Goal: Task Accomplishment & Management: Use online tool/utility

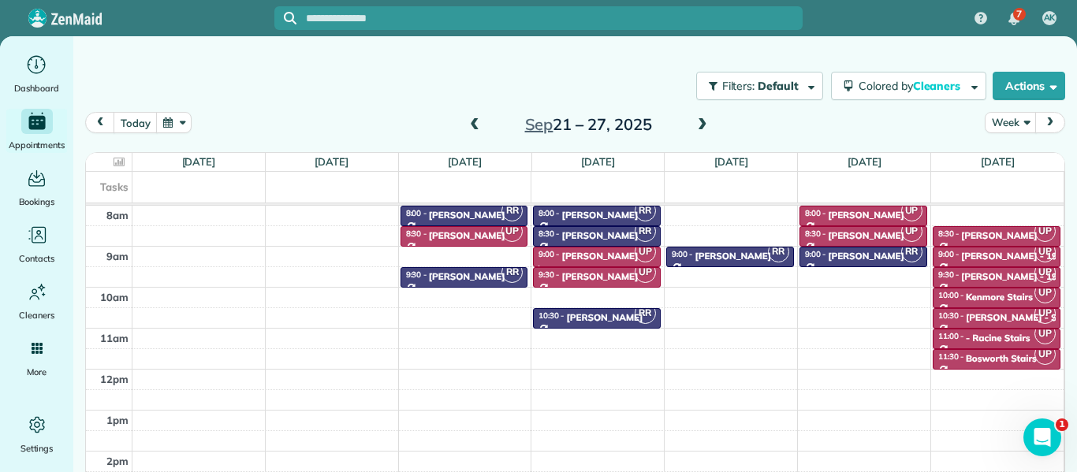
click at [698, 125] on span at bounding box center [702, 125] width 17 height 14
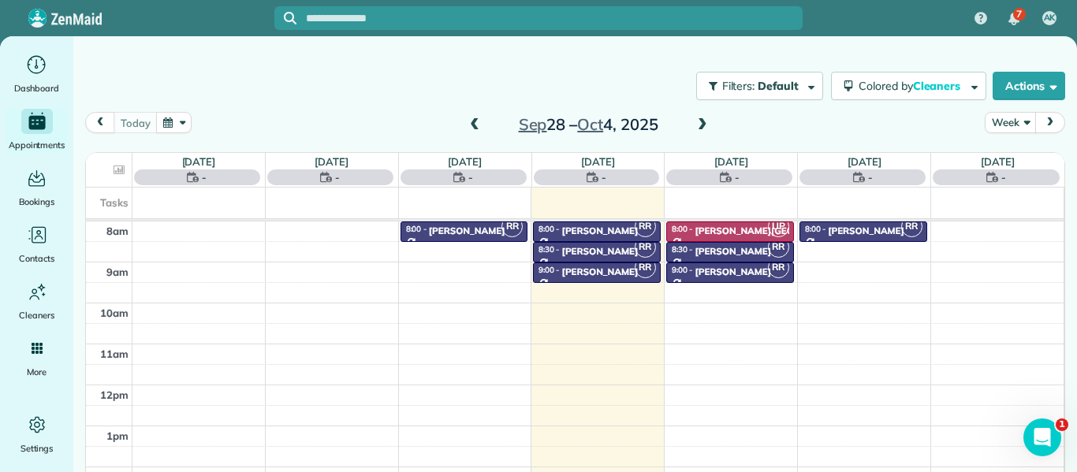
click at [698, 125] on span at bounding box center [702, 125] width 17 height 14
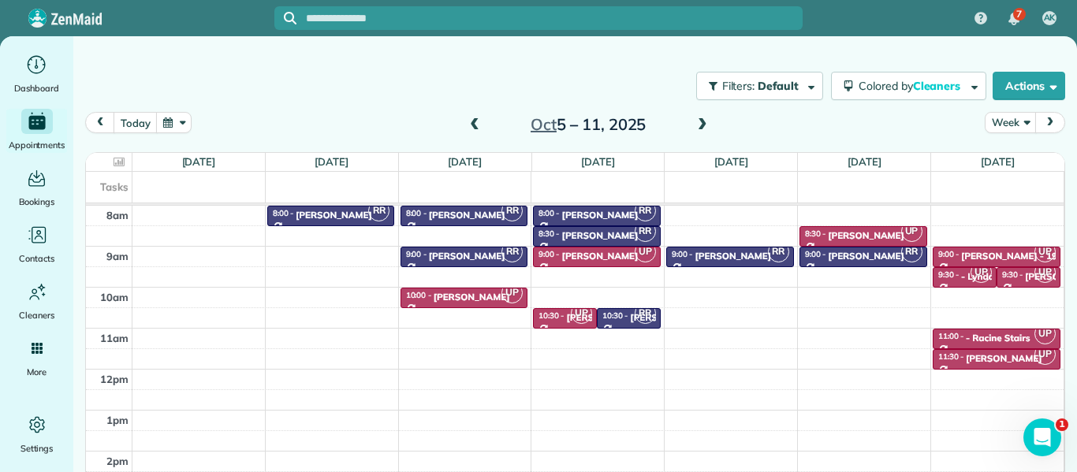
click at [698, 125] on span at bounding box center [702, 125] width 17 height 14
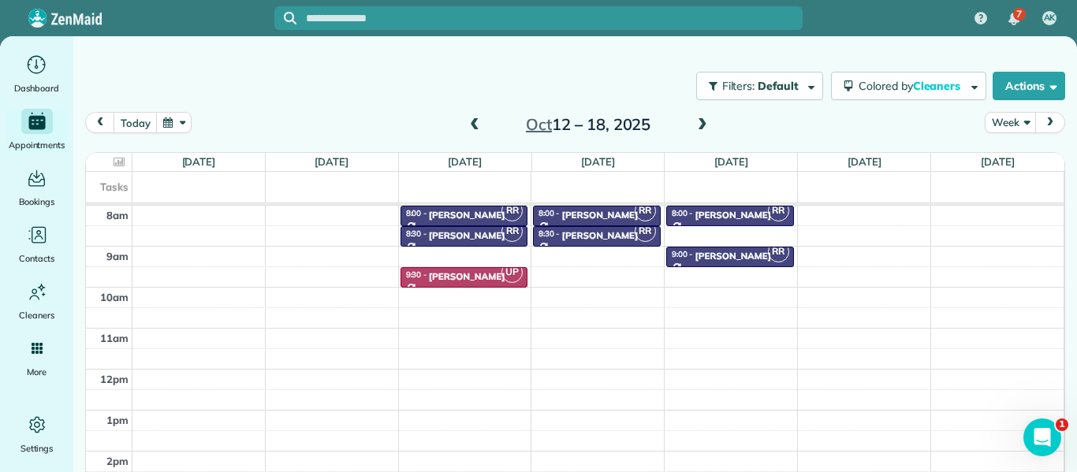
click at [698, 125] on span at bounding box center [702, 125] width 17 height 14
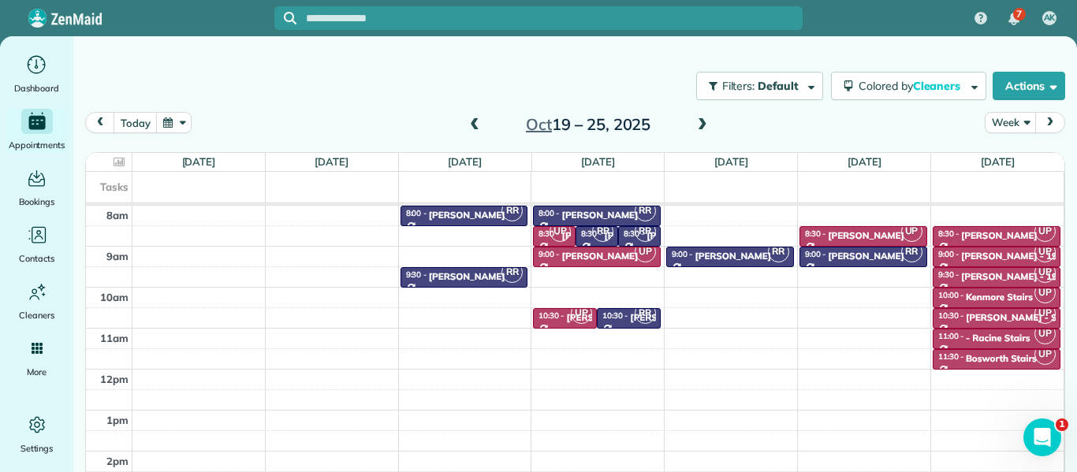
click at [698, 125] on span at bounding box center [702, 125] width 17 height 14
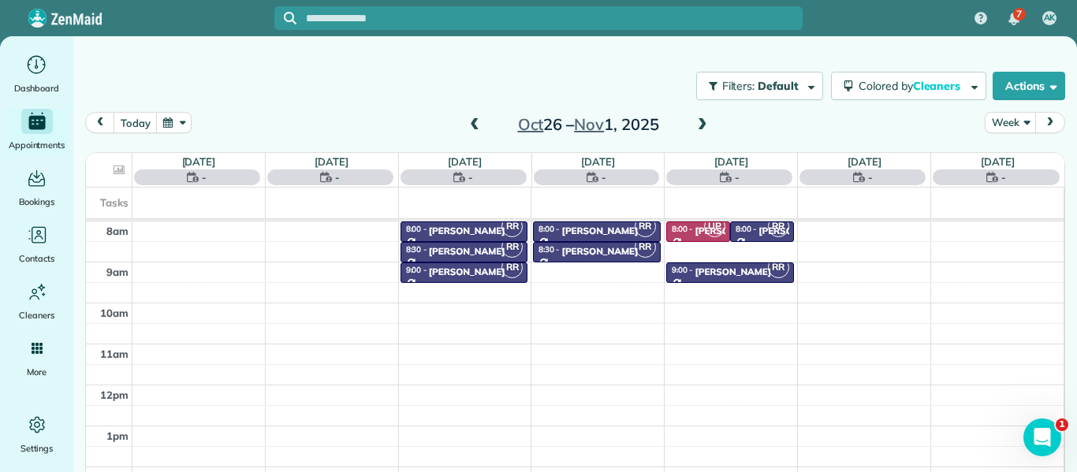
click at [698, 125] on span at bounding box center [702, 125] width 17 height 14
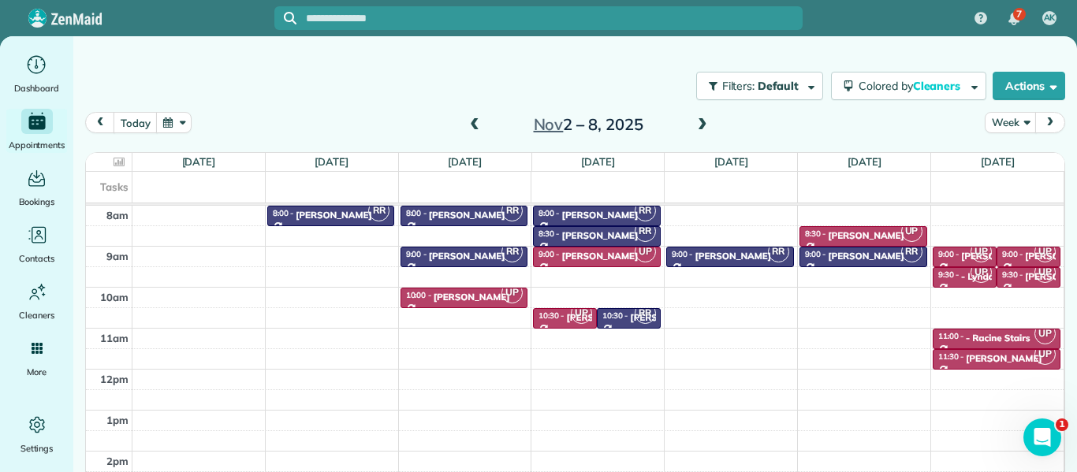
click at [702, 119] on span at bounding box center [702, 125] width 17 height 14
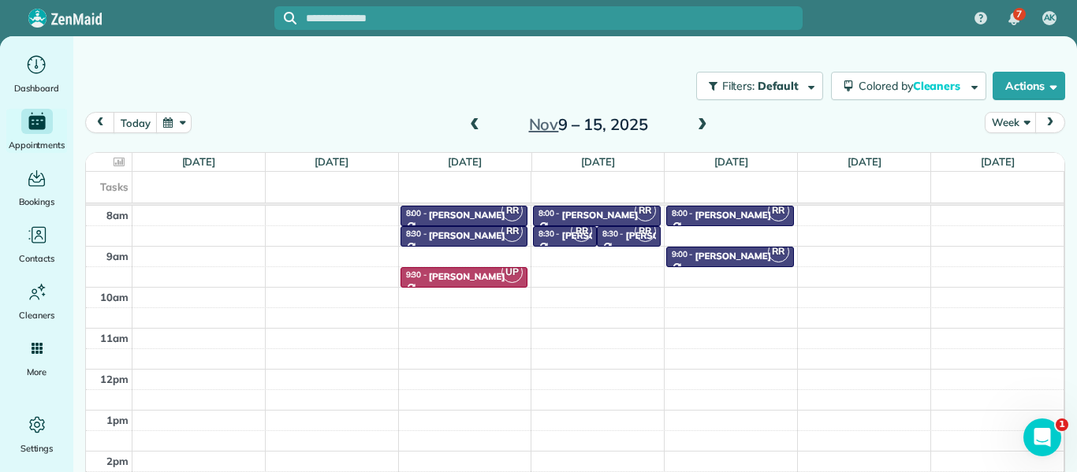
click at [702, 119] on span at bounding box center [702, 125] width 17 height 14
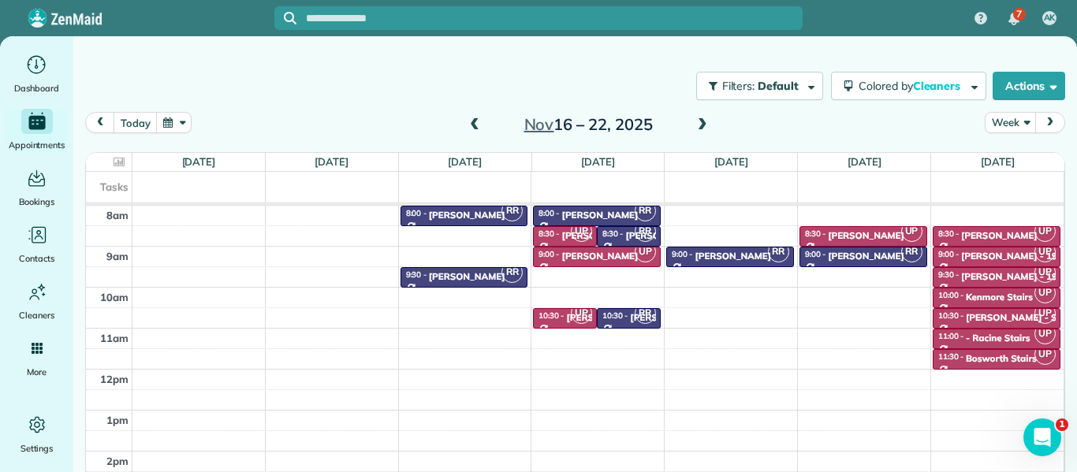
click at [471, 121] on span at bounding box center [474, 125] width 17 height 14
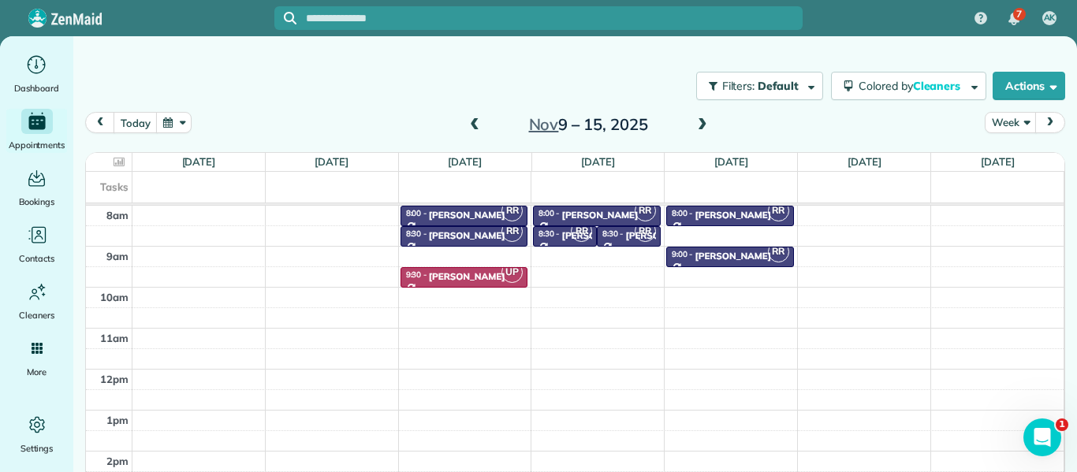
click at [471, 121] on span at bounding box center [474, 125] width 17 height 14
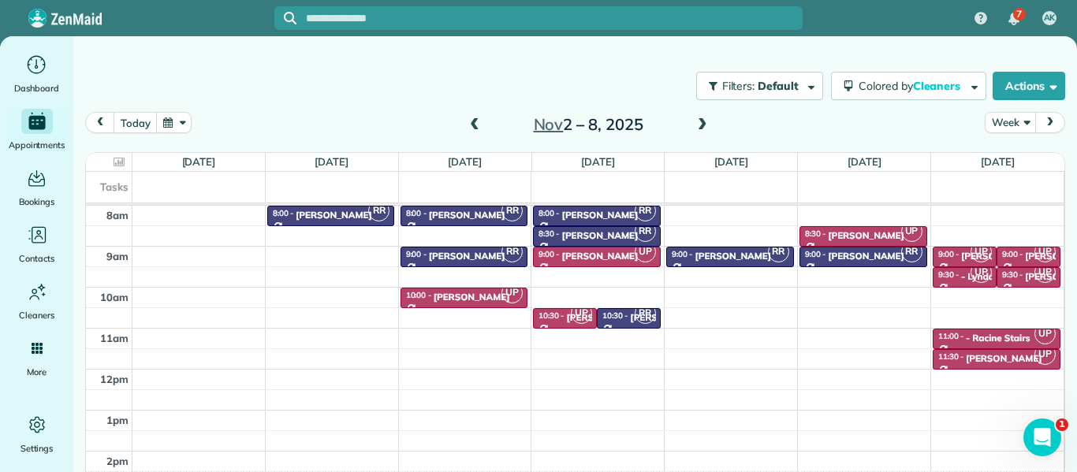
click at [702, 123] on span at bounding box center [702, 125] width 17 height 14
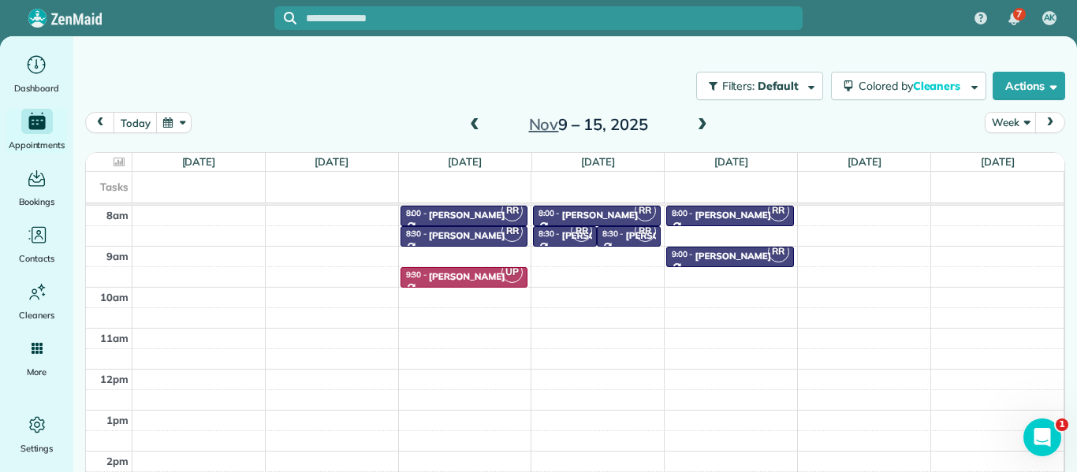
click at [702, 123] on span at bounding box center [702, 125] width 17 height 14
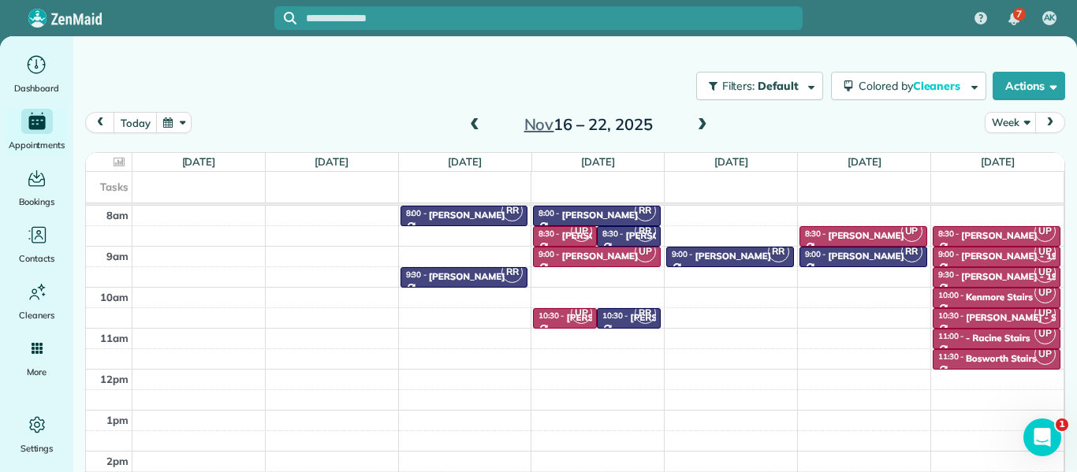
click at [702, 123] on span at bounding box center [702, 125] width 17 height 14
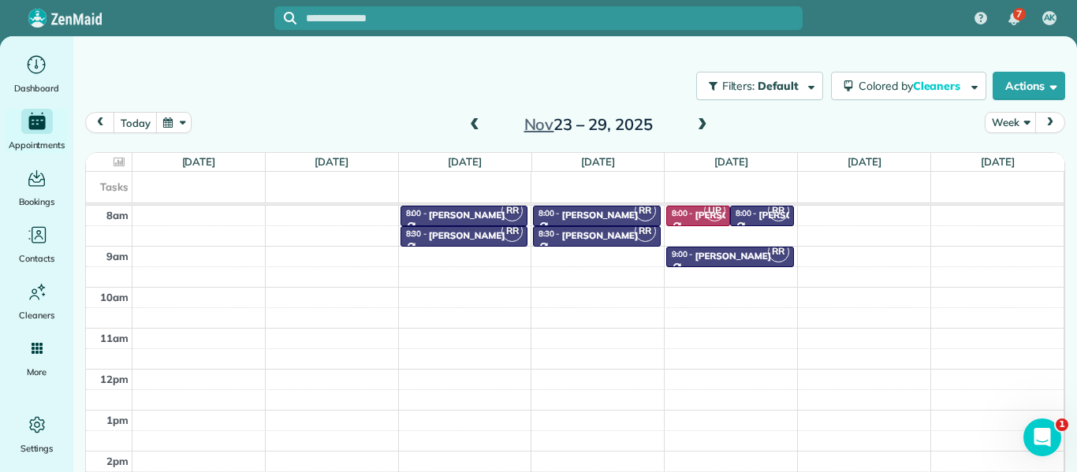
click at [702, 123] on span at bounding box center [702, 125] width 17 height 14
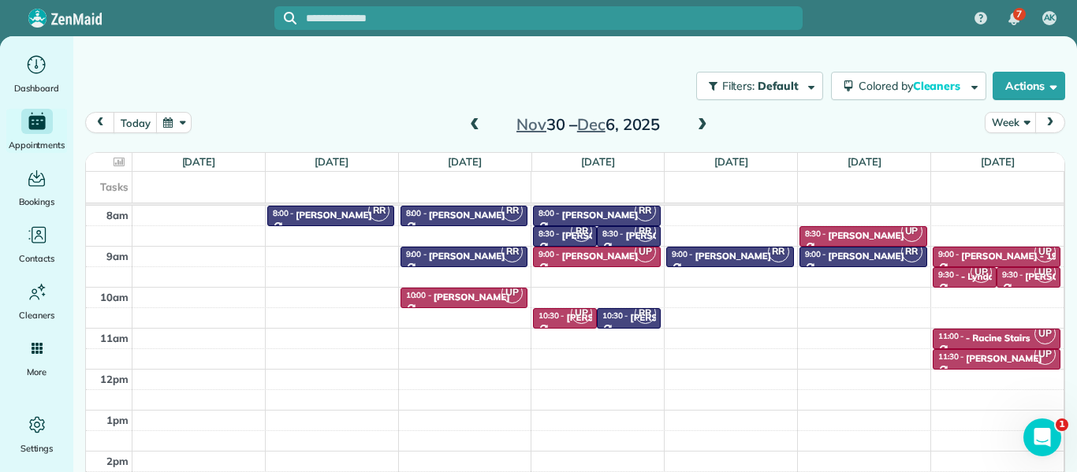
click at [702, 123] on span at bounding box center [702, 125] width 17 height 14
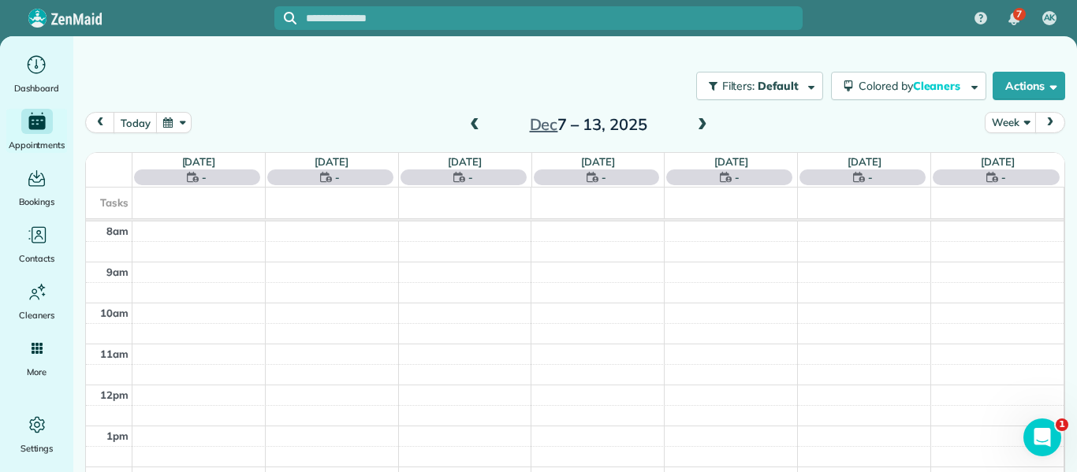
click at [471, 125] on span at bounding box center [474, 125] width 17 height 14
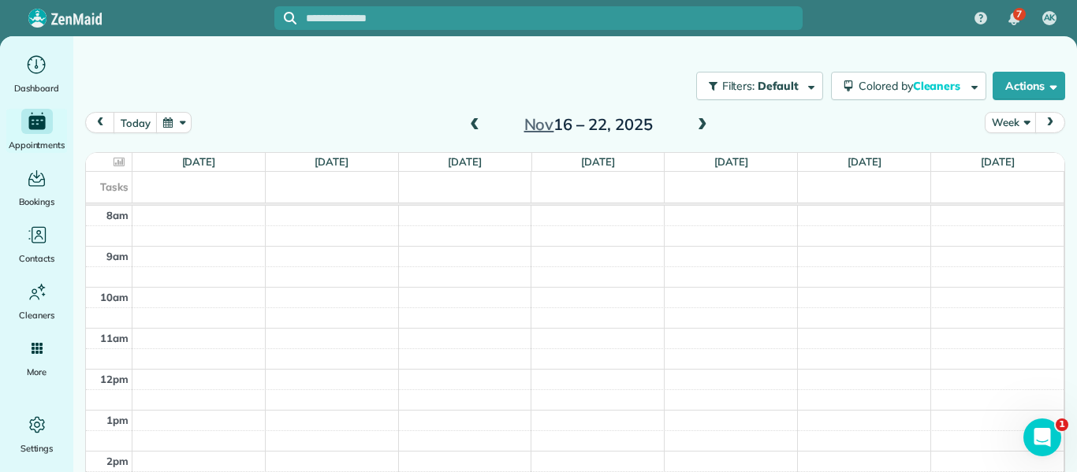
click at [471, 125] on span at bounding box center [474, 125] width 17 height 14
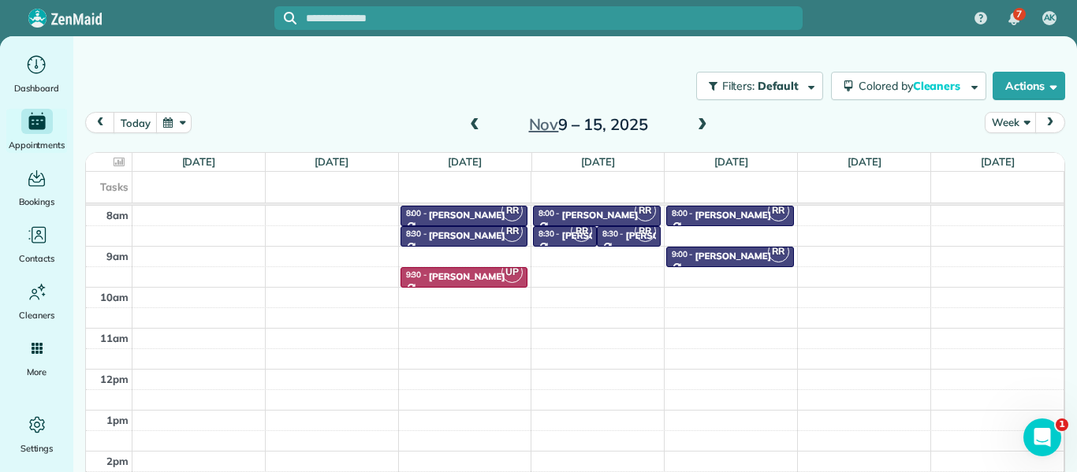
click at [471, 125] on span at bounding box center [474, 125] width 17 height 14
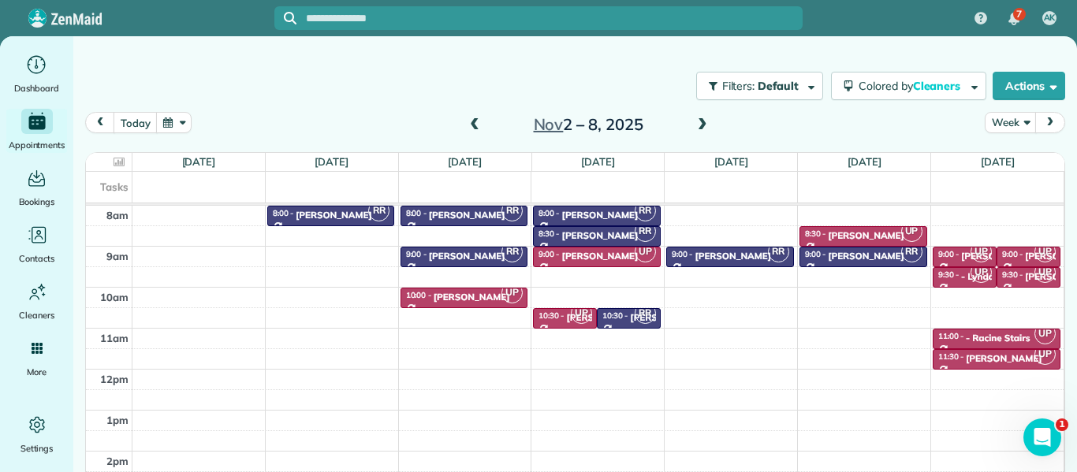
click at [471, 125] on span at bounding box center [474, 125] width 17 height 14
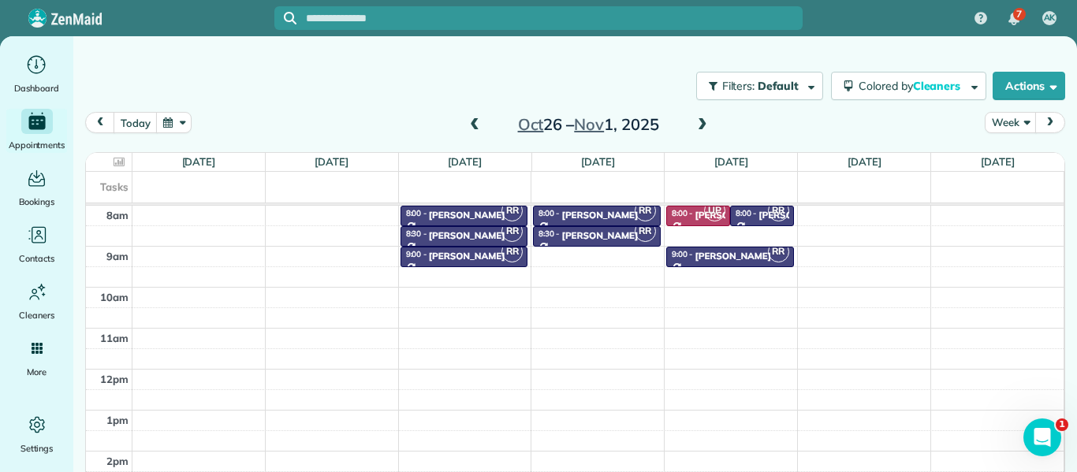
click at [471, 125] on span at bounding box center [474, 125] width 17 height 14
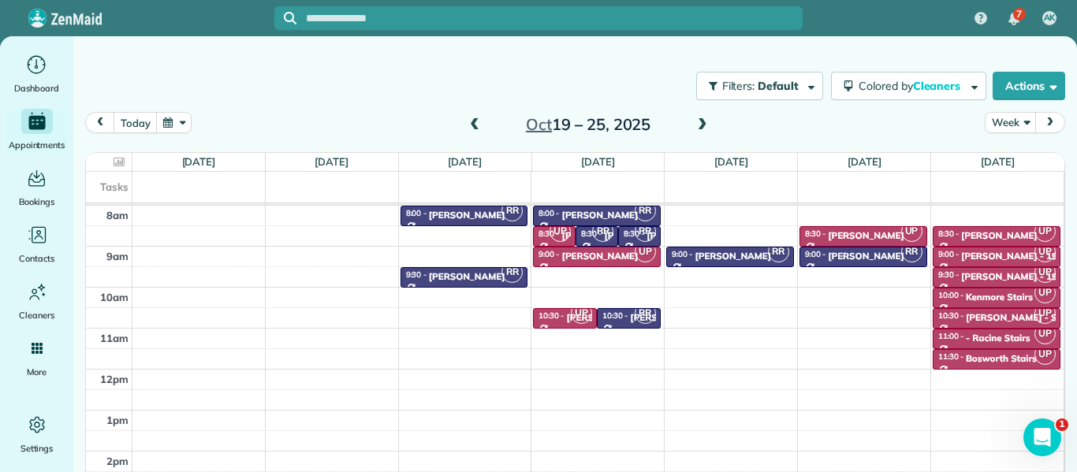
click at [702, 126] on span at bounding box center [702, 125] width 17 height 14
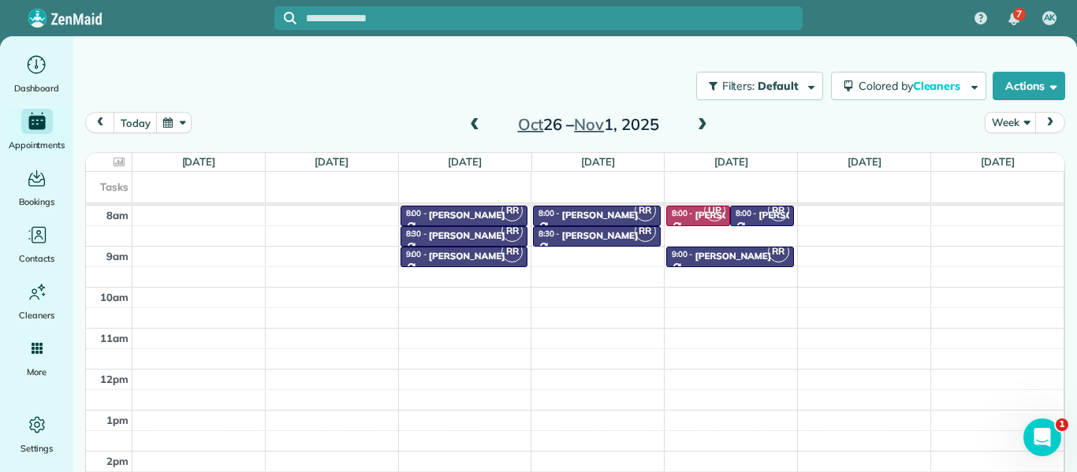
click at [702, 126] on span at bounding box center [702, 125] width 17 height 14
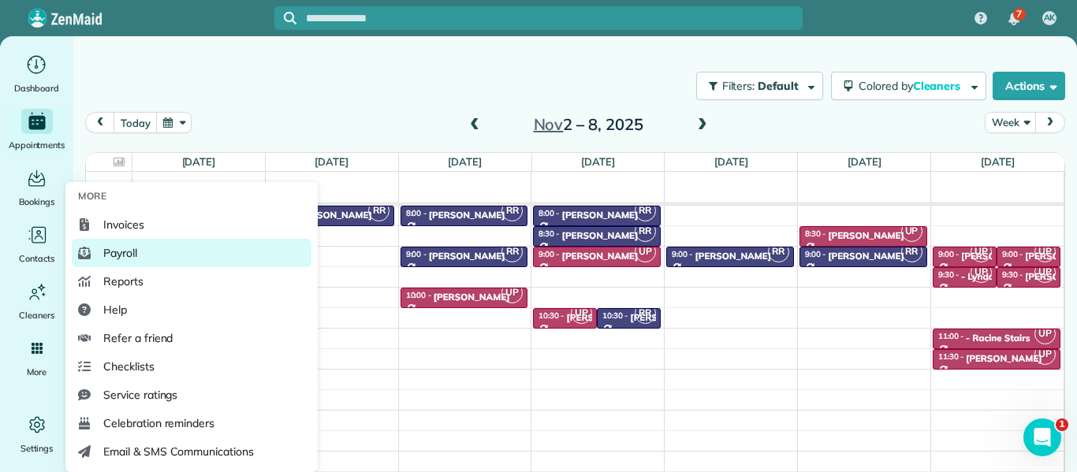
click at [138, 243] on link "Payroll" at bounding box center [192, 253] width 240 height 28
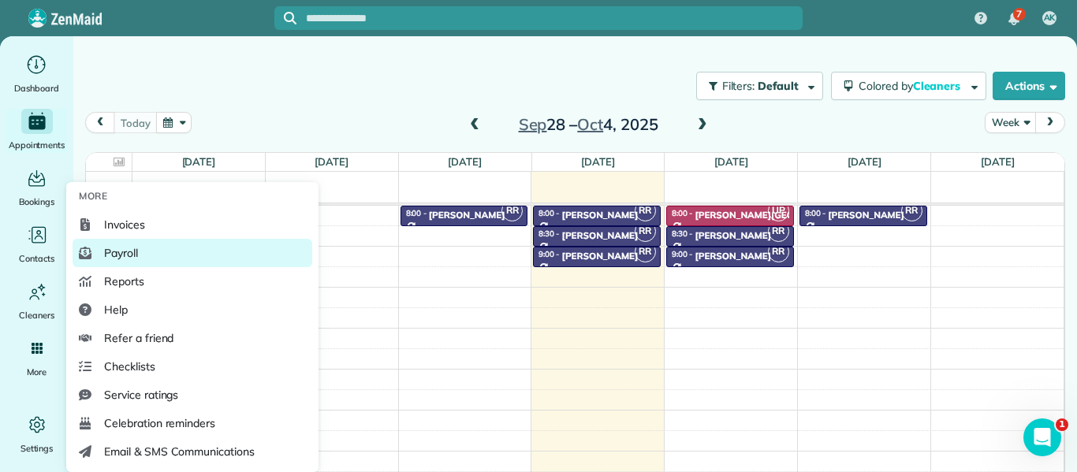
click at [154, 253] on link "Payroll" at bounding box center [193, 253] width 240 height 28
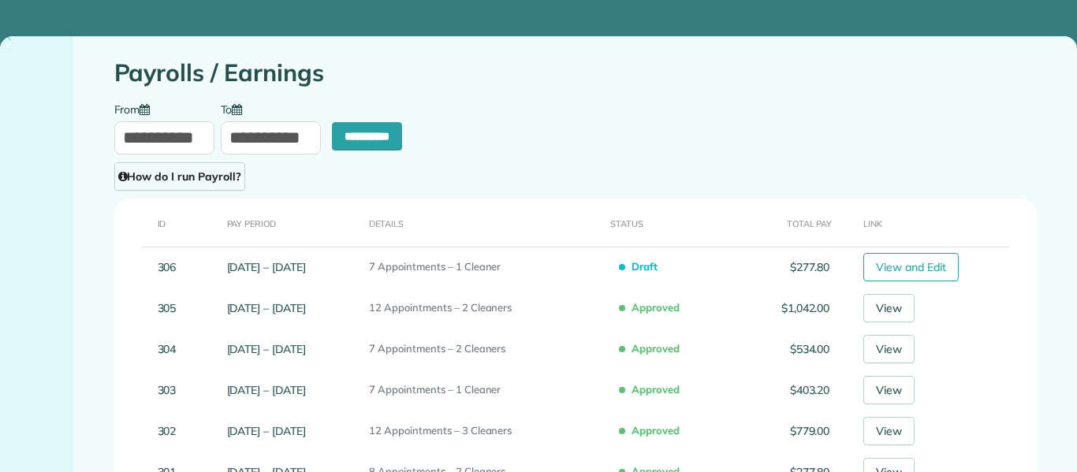
type input "**********"
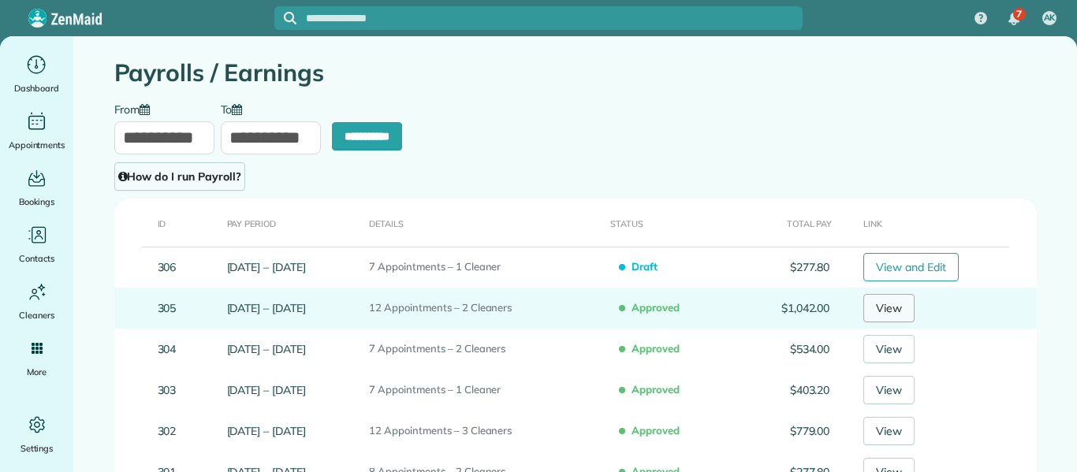
click at [898, 309] on link "View" at bounding box center [888, 308] width 51 height 28
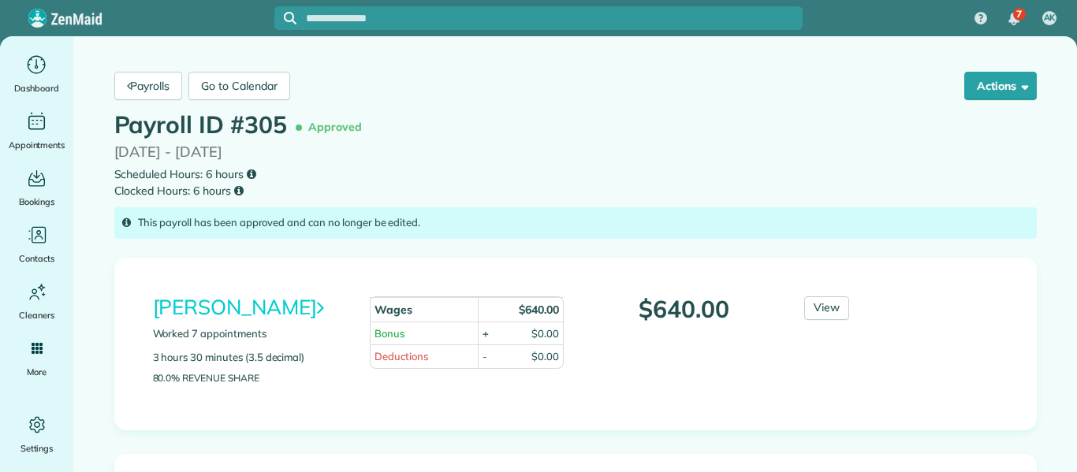
click at [1008, 325] on div "Ruby Rubio Worked 7 appointments 3 hours 30 minutes (3.5 decimal) 80.0% Revenue…" at bounding box center [575, 343] width 869 height 95
click at [135, 95] on link "Payrolls" at bounding box center [148, 86] width 69 height 28
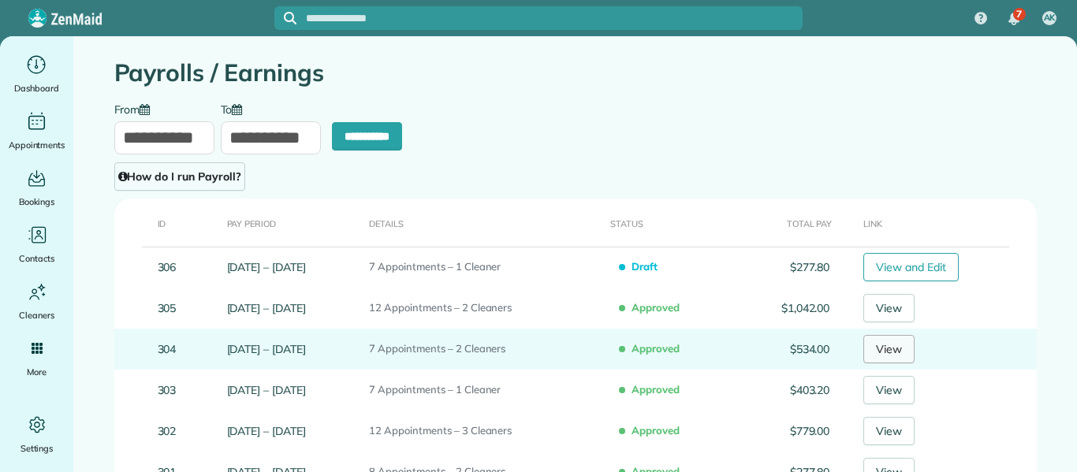
click at [906, 347] on link "View" at bounding box center [888, 349] width 51 height 28
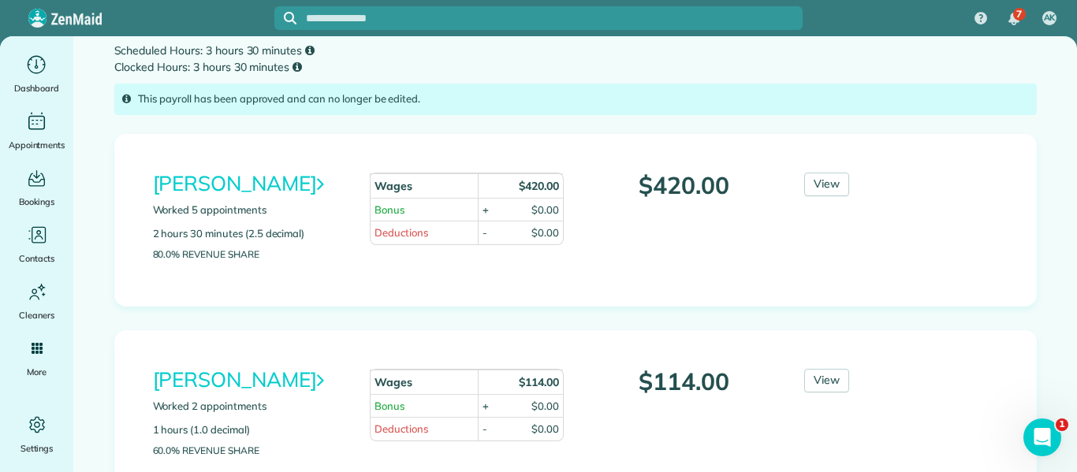
scroll to position [95, 0]
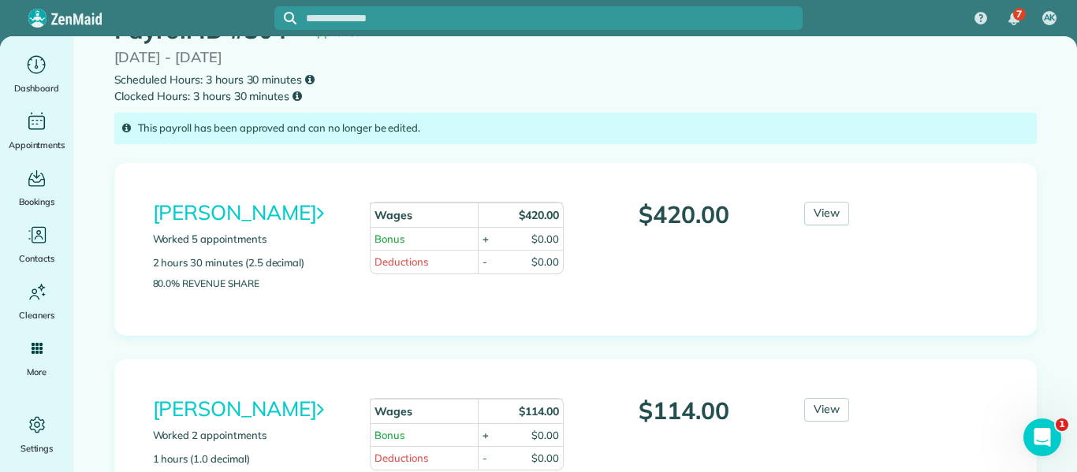
click at [380, 88] on small "Scheduled Hours: 3 hours 30 minutes Clocked Hours: 3 hours 30 minutes" at bounding box center [575, 88] width 922 height 33
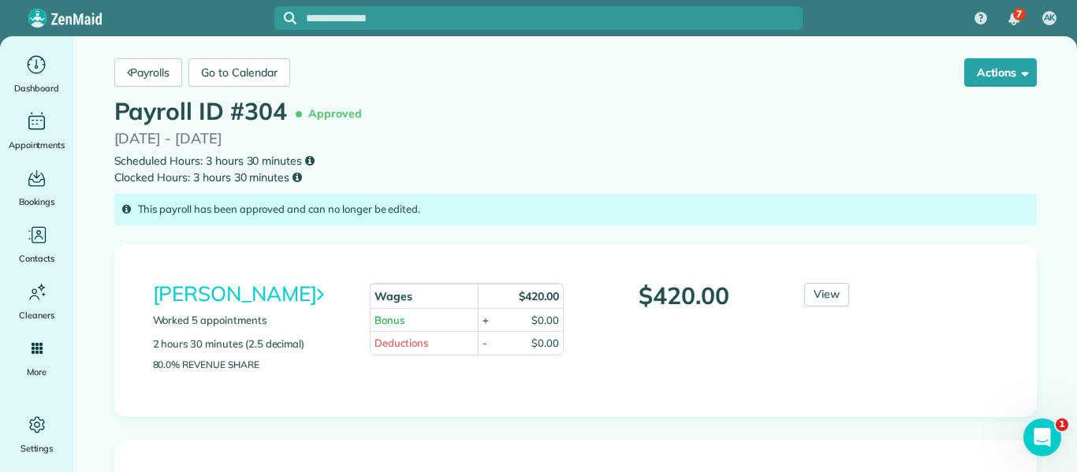
scroll to position [0, 0]
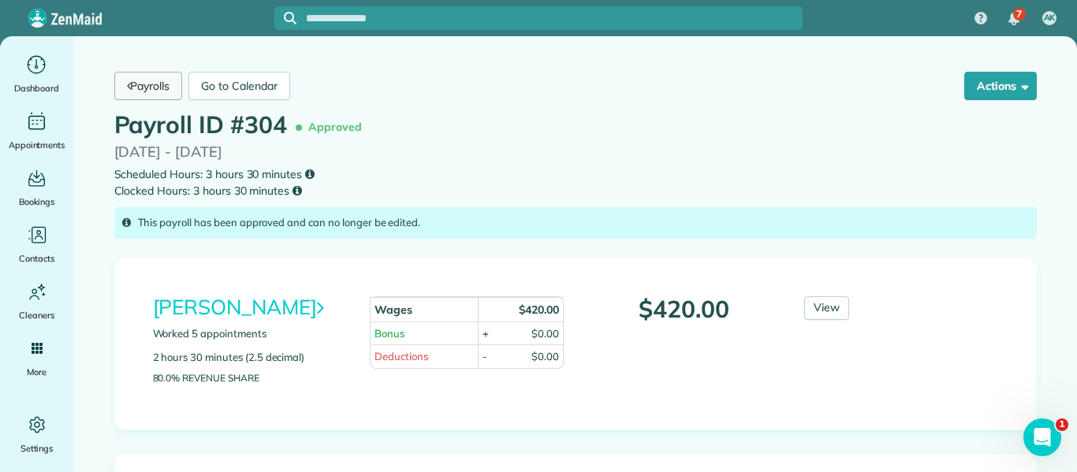
click at [150, 77] on link "Payrolls" at bounding box center [148, 86] width 69 height 28
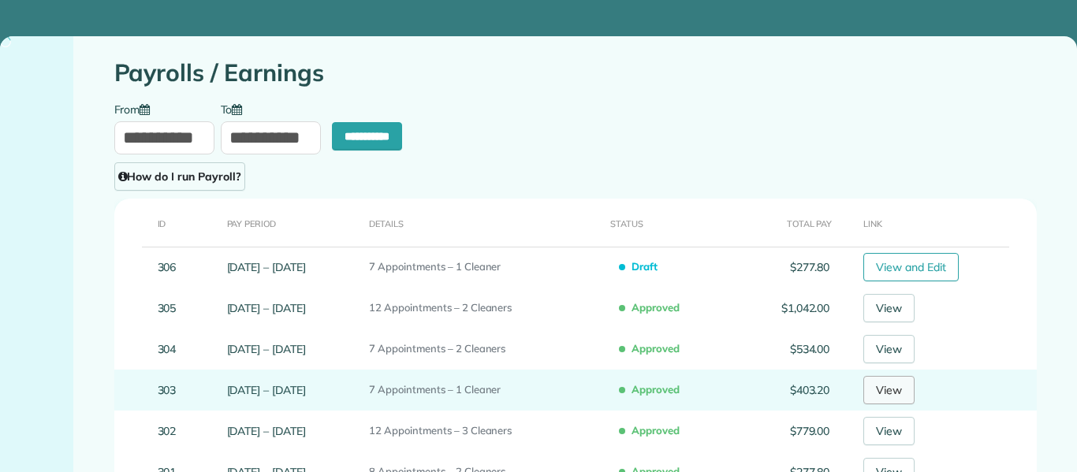
type input "**********"
click at [903, 390] on link "View" at bounding box center [888, 390] width 51 height 28
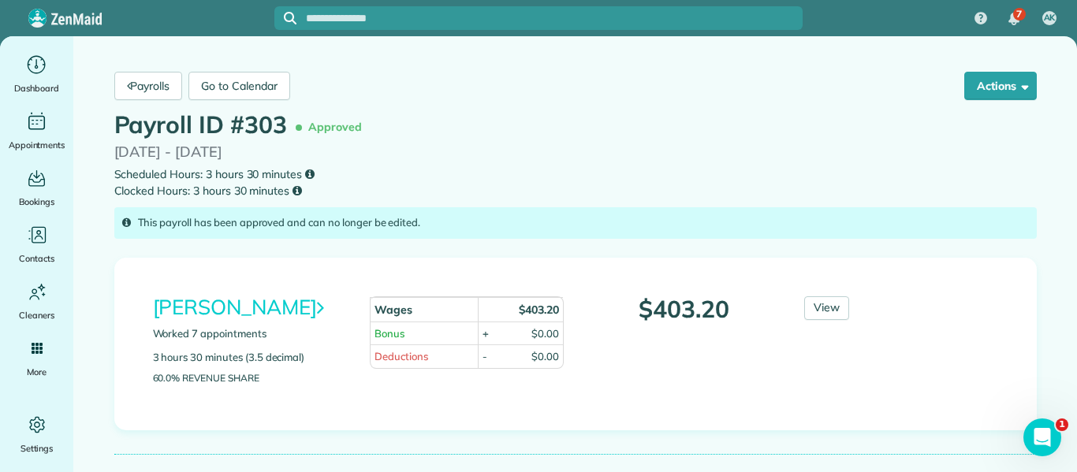
click at [1048, 288] on main "Payrolls Go to Calendar Actions Print Export Payroll as .csv Send to cleaners..…" at bounding box center [574, 339] width 1003 height 606
click at [155, 84] on link "Payrolls" at bounding box center [148, 86] width 69 height 28
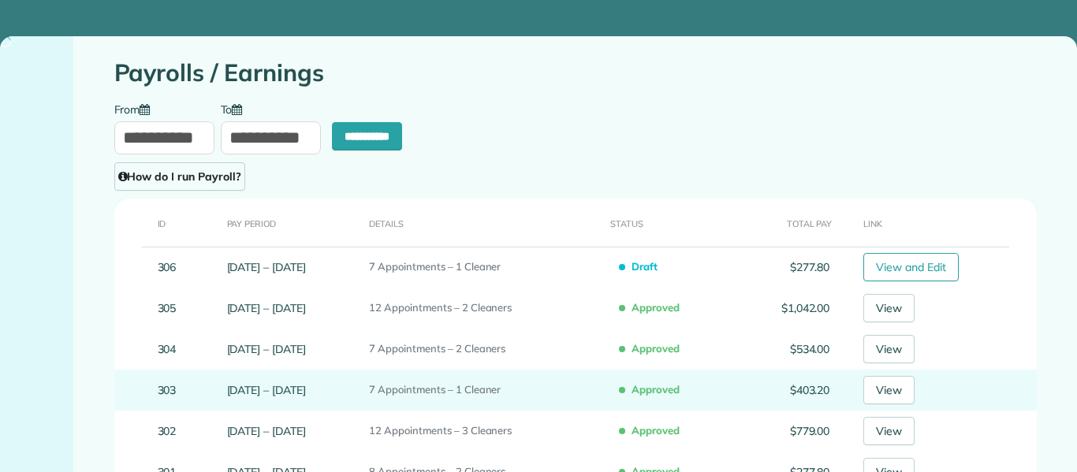
type input "**********"
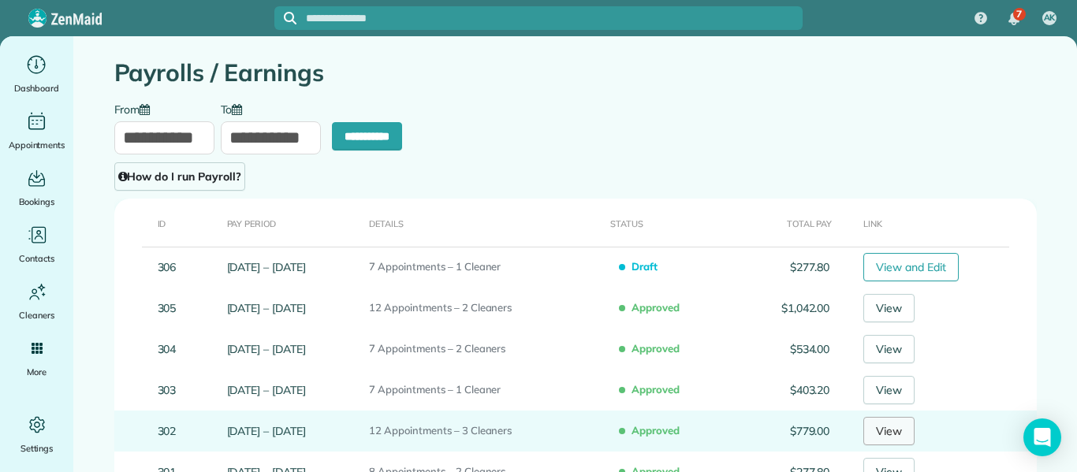
click at [904, 434] on link "View" at bounding box center [888, 431] width 51 height 28
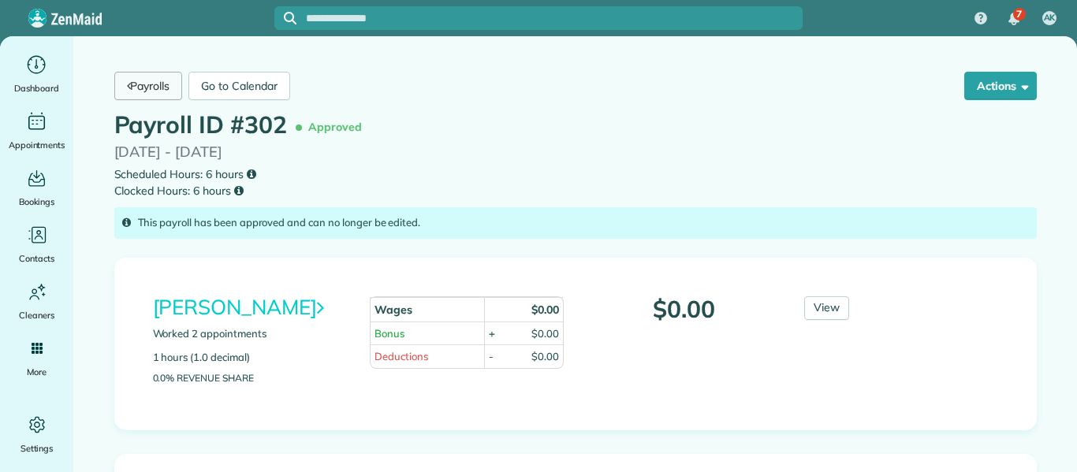
click at [149, 95] on link "Payrolls" at bounding box center [148, 86] width 69 height 28
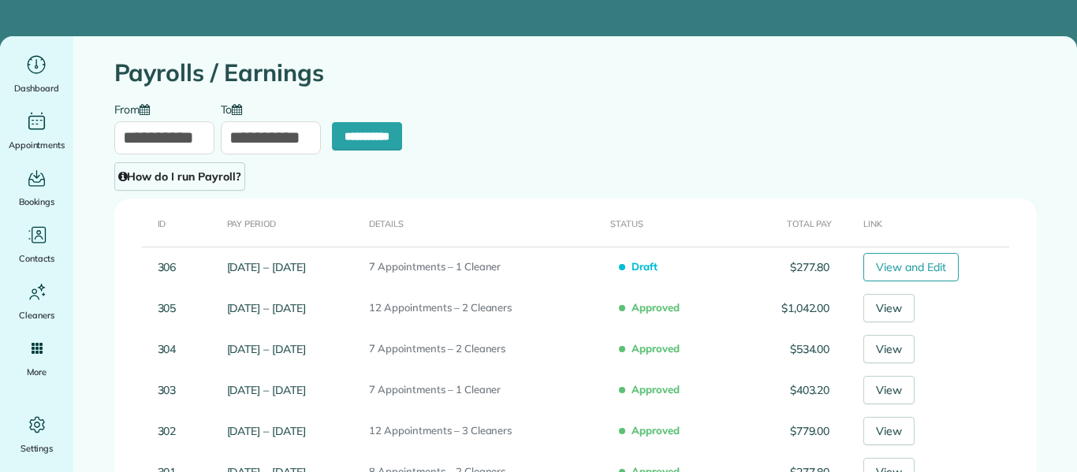
type input "**********"
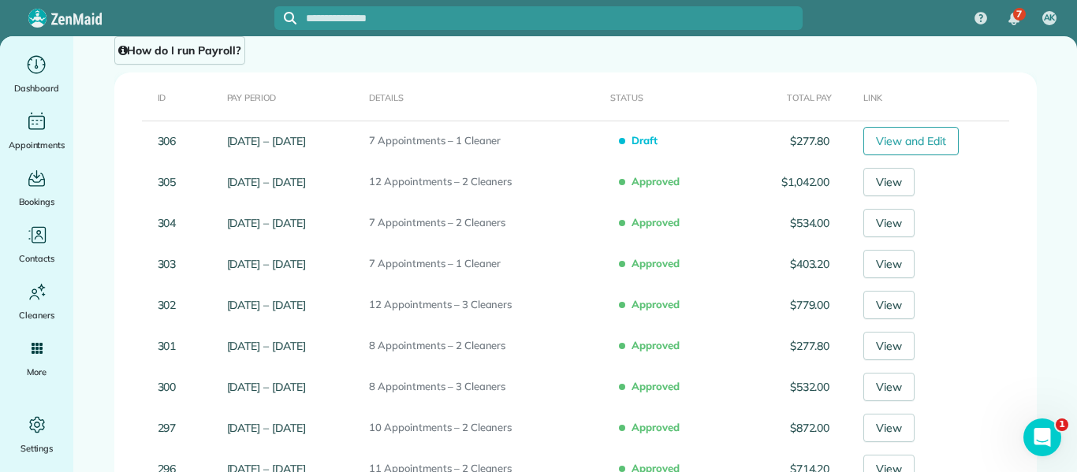
scroll to position [158, 0]
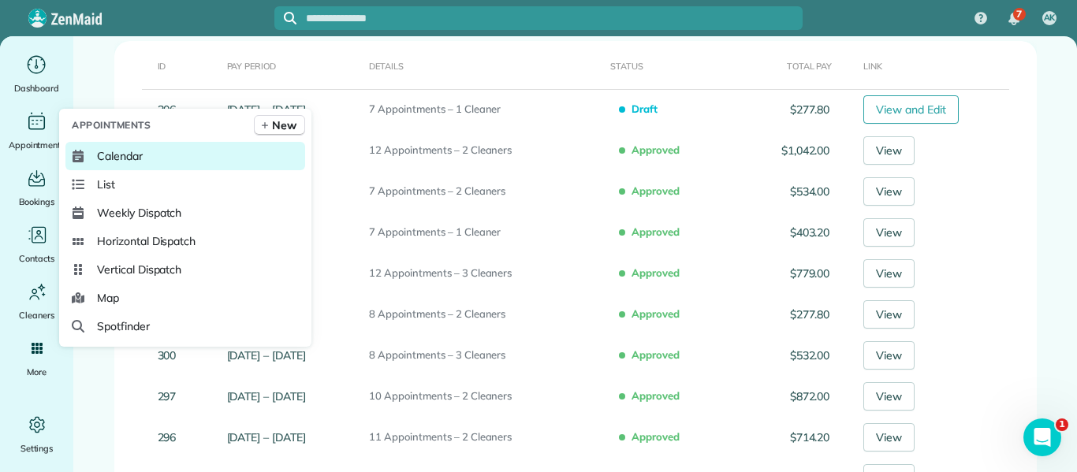
click at [129, 158] on span "Calendar" at bounding box center [120, 156] width 46 height 16
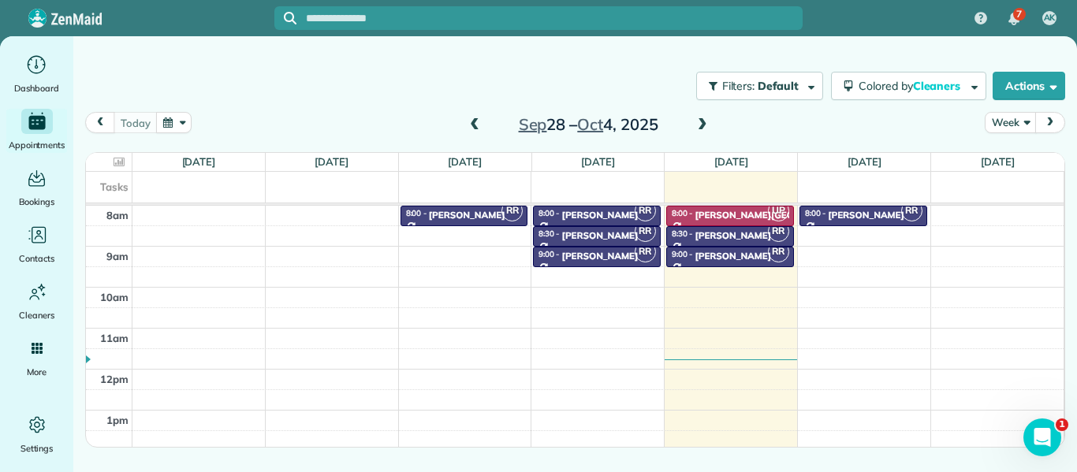
click at [469, 129] on span at bounding box center [474, 125] width 17 height 14
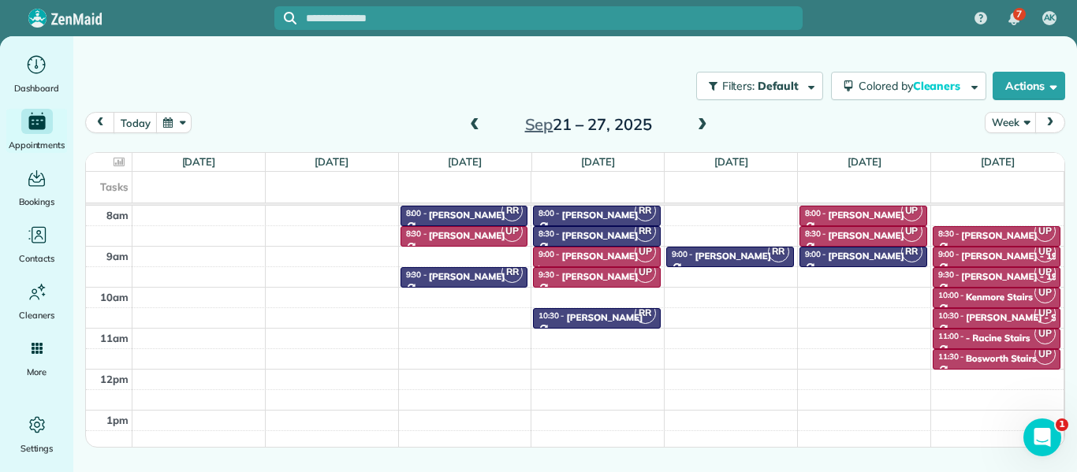
click at [702, 124] on span at bounding box center [702, 125] width 17 height 14
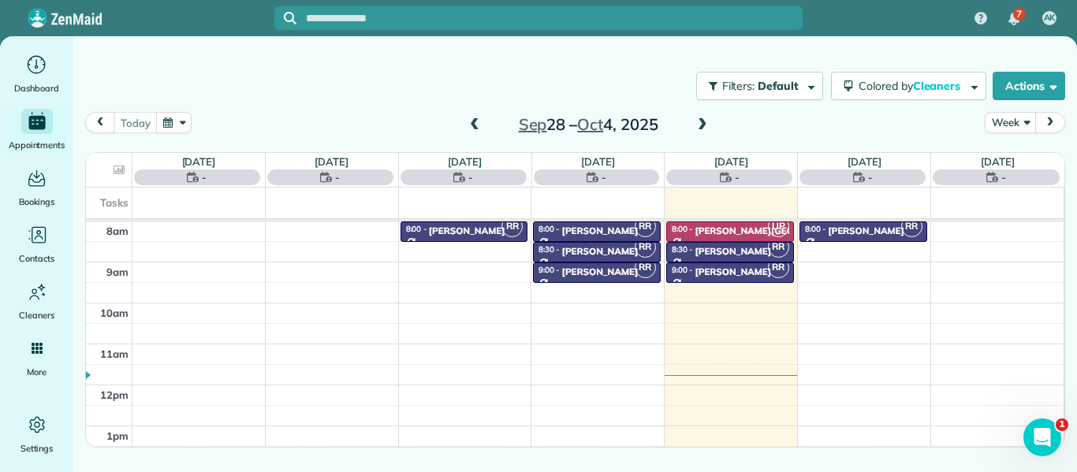
click at [702, 124] on span at bounding box center [702, 125] width 17 height 14
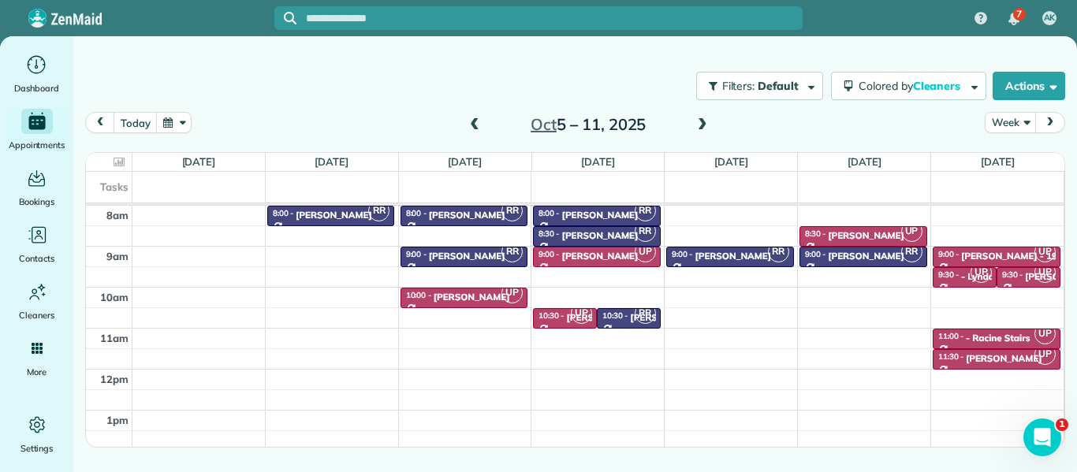
click at [702, 124] on span at bounding box center [702, 125] width 17 height 14
